Goal: Transaction & Acquisition: Purchase product/service

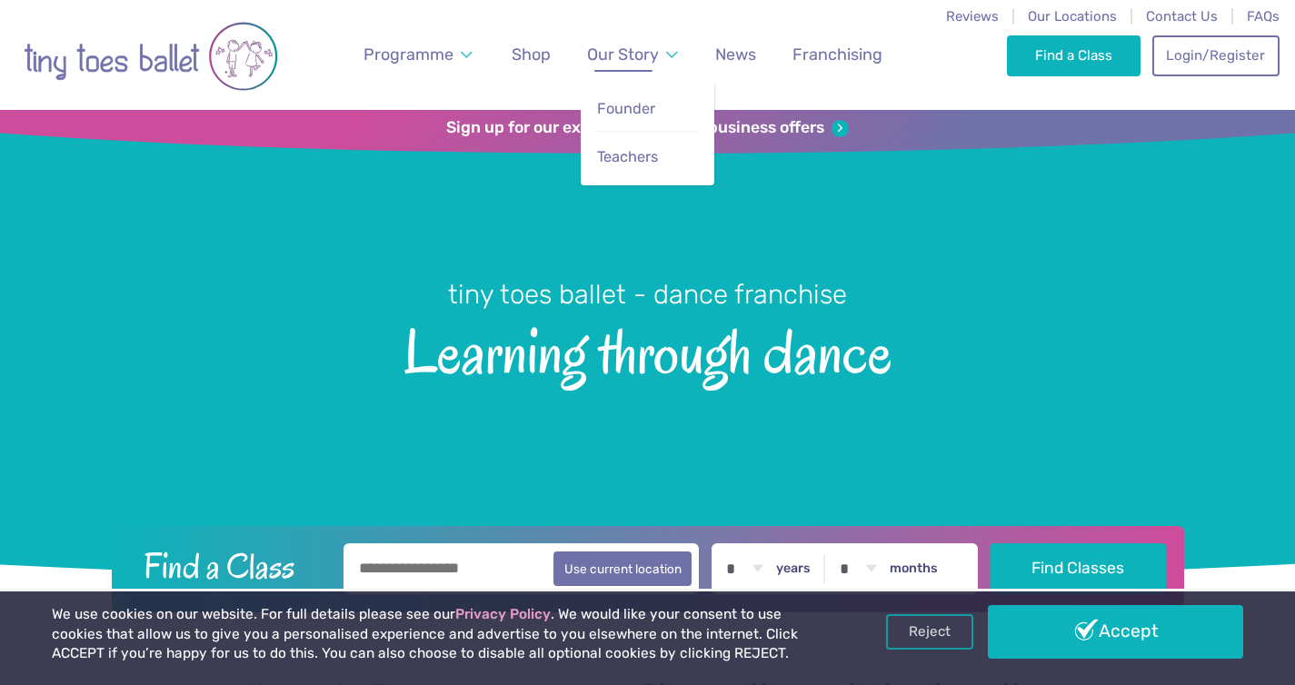
scroll to position [6, 0]
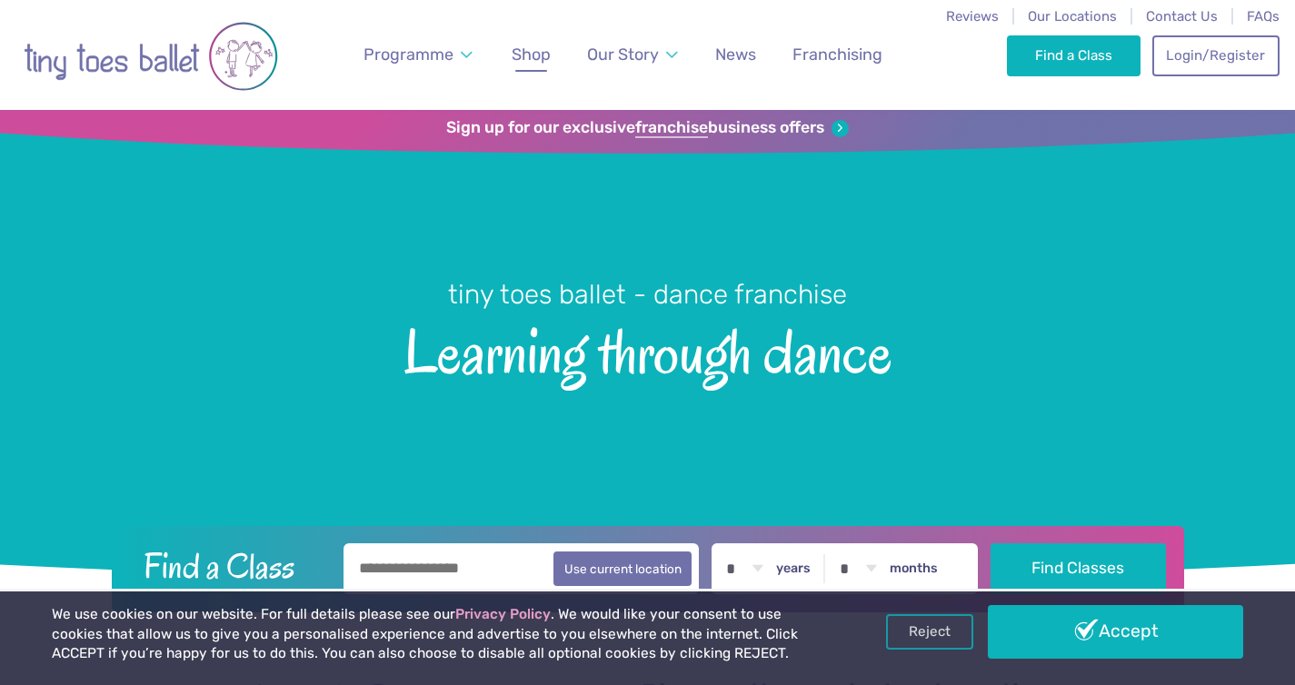
click at [531, 45] on span "Shop" at bounding box center [531, 54] width 39 height 19
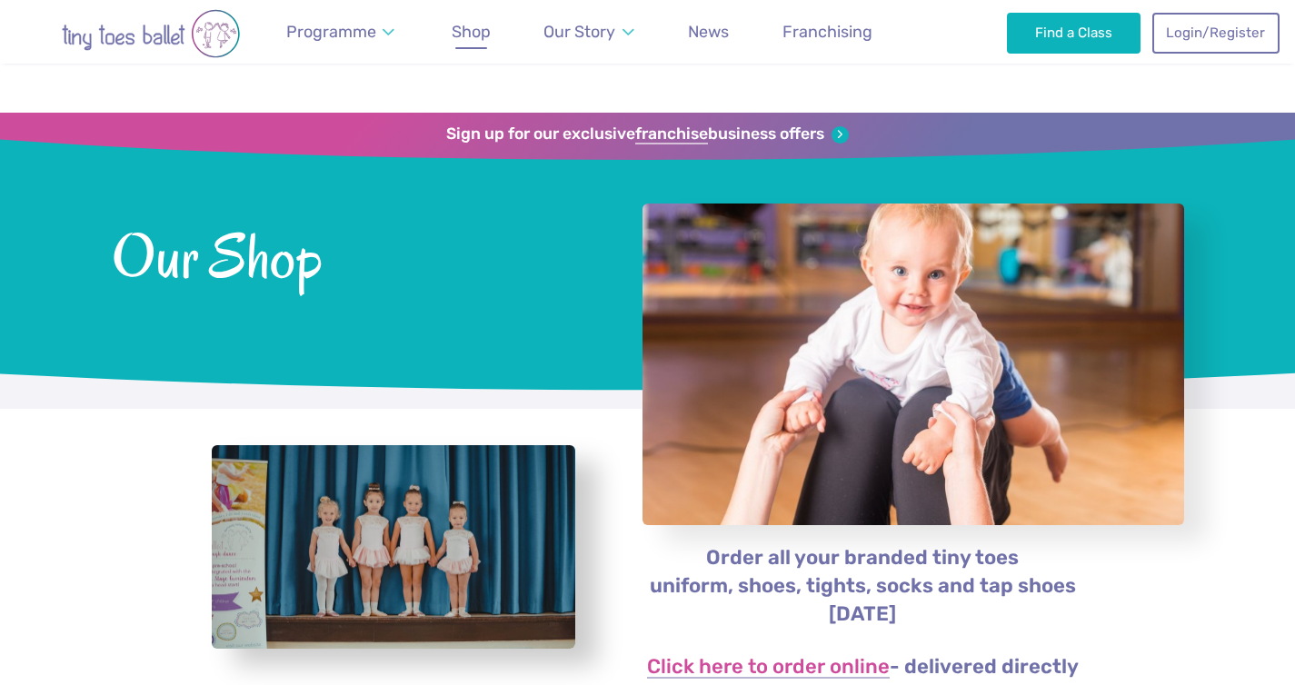
scroll to position [257, 0]
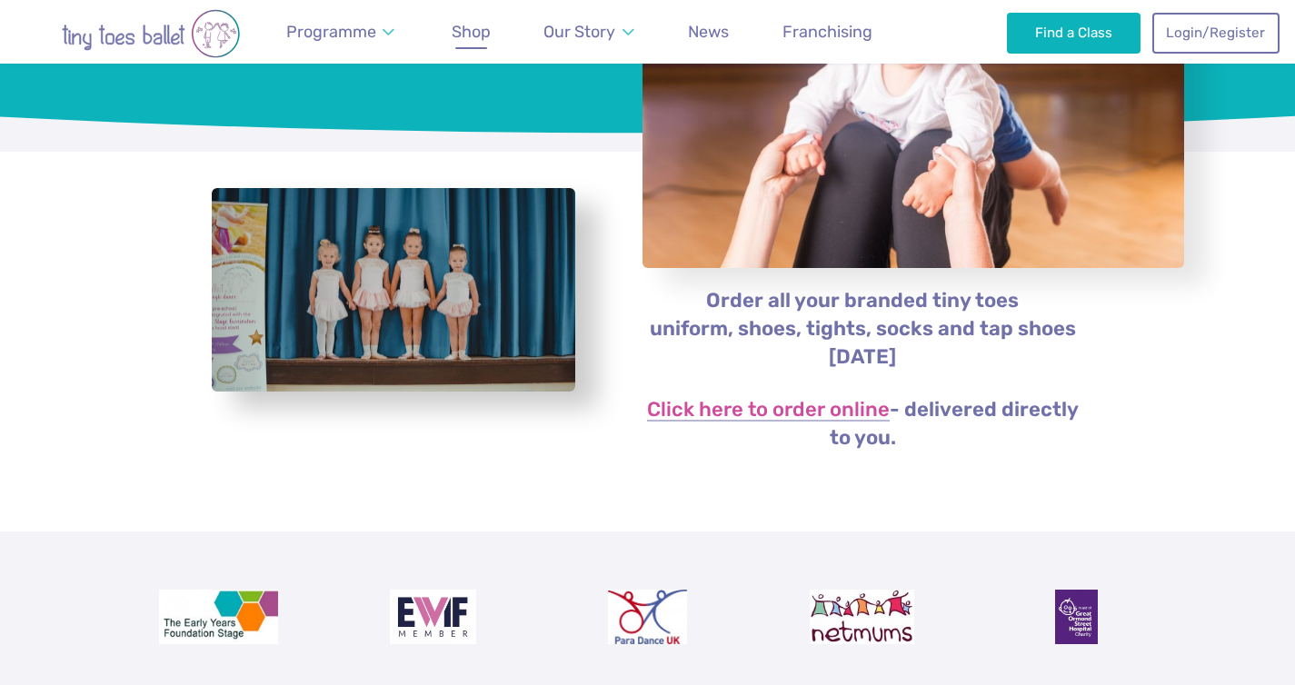
click at [854, 412] on link "Click here to order online" at bounding box center [768, 411] width 243 height 22
